Goal: Information Seeking & Learning: Check status

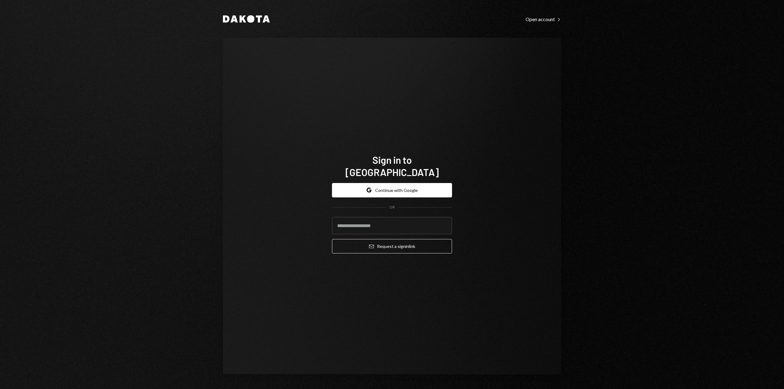
type input "**********"
click at [371, 245] on icon "submit" at bounding box center [371, 247] width 5 height 4
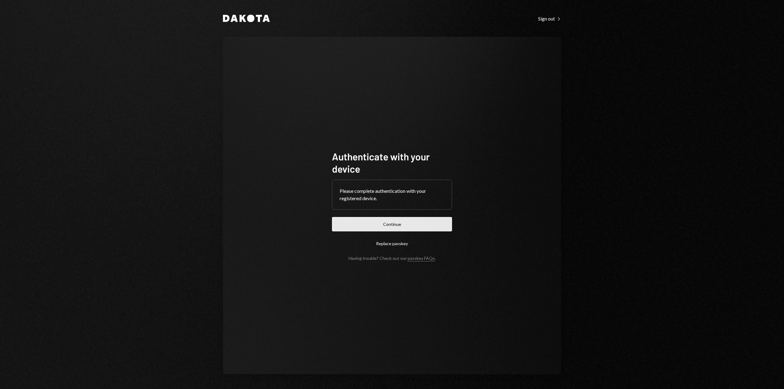
click at [385, 224] on button "Continue" at bounding box center [392, 224] width 120 height 14
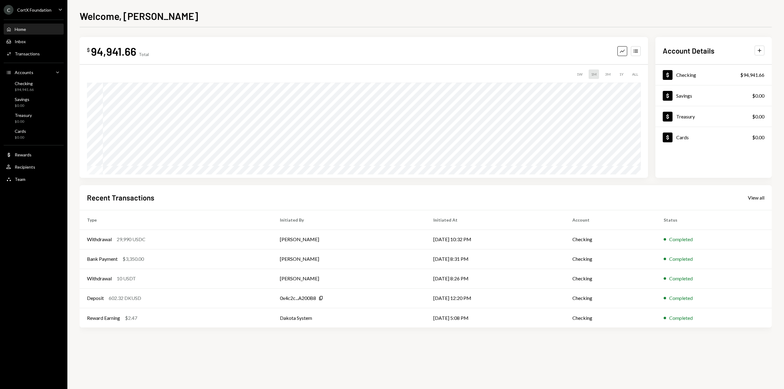
click at [55, 9] on div "C CortX Foundation Caret Down" at bounding box center [33, 10] width 67 height 10
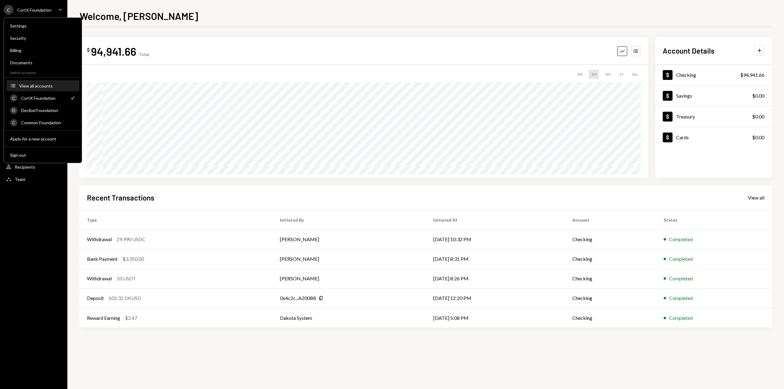
click at [37, 89] on button "Accounts View all accounts" at bounding box center [42, 86] width 73 height 11
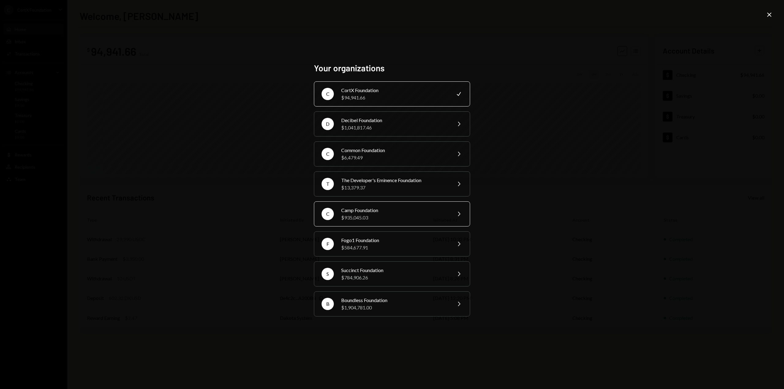
click at [372, 220] on div "$935,045.03" at bounding box center [394, 217] width 107 height 7
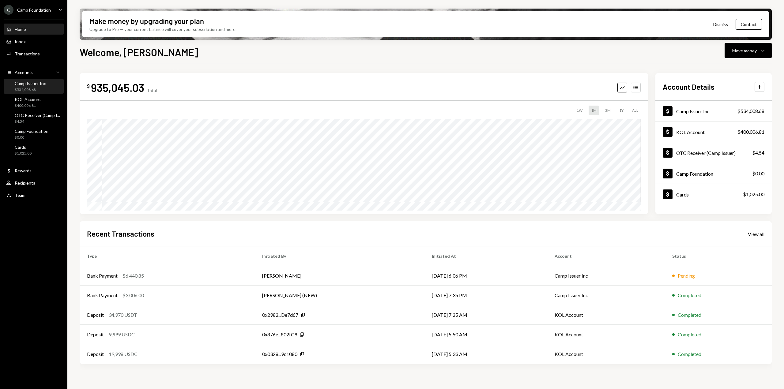
click at [40, 91] on div "$534,008.68" at bounding box center [30, 89] width 31 height 5
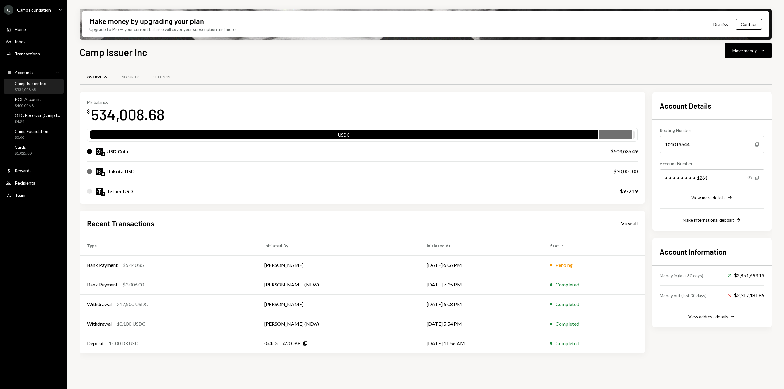
click at [635, 226] on div "View all" at bounding box center [629, 223] width 17 height 6
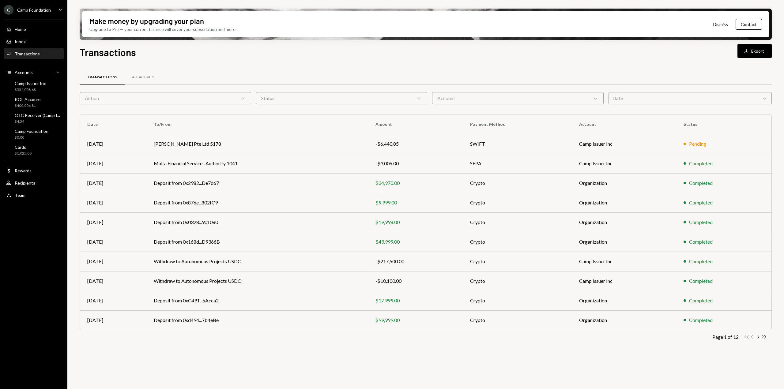
click at [763, 337] on icon "button" at bounding box center [764, 336] width 4 height 3
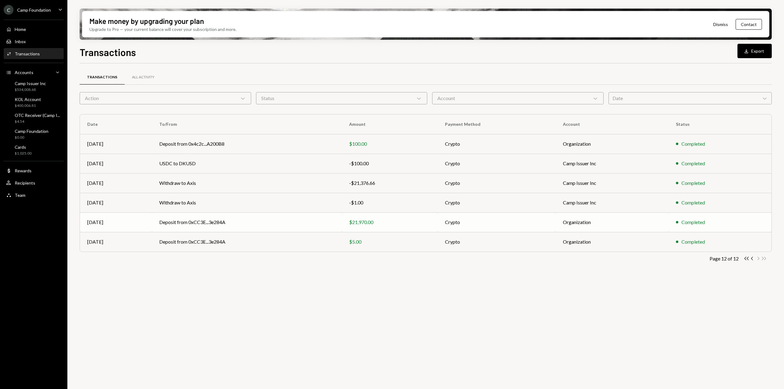
click at [406, 223] on div "$21,970.00" at bounding box center [389, 222] width 81 height 7
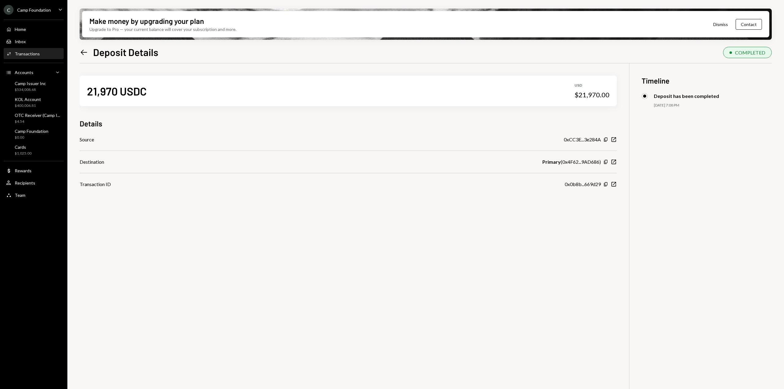
click at [84, 54] on icon "Left Arrow" at bounding box center [84, 52] width 9 height 9
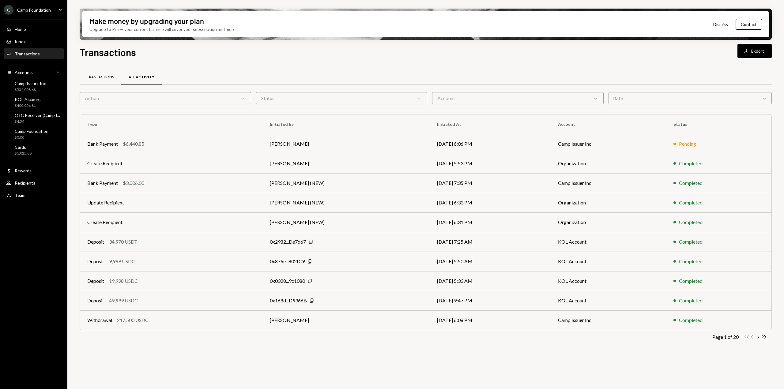
click at [100, 74] on div "Transactions" at bounding box center [101, 77] width 42 height 15
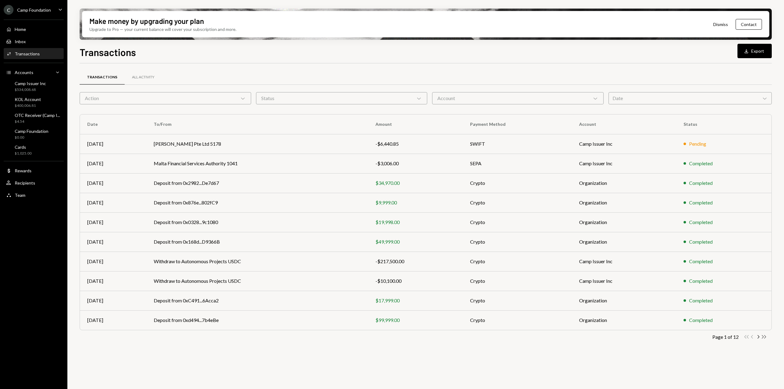
click at [765, 338] on icon "Double Arrow Right" at bounding box center [764, 337] width 6 height 6
